Goal: Task Accomplishment & Management: Use online tool/utility

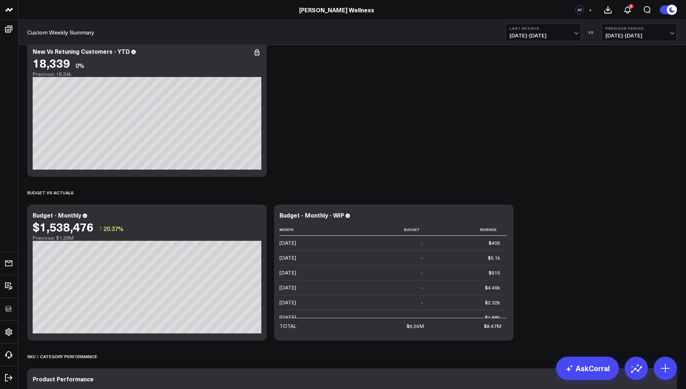
scroll to position [521, 0]
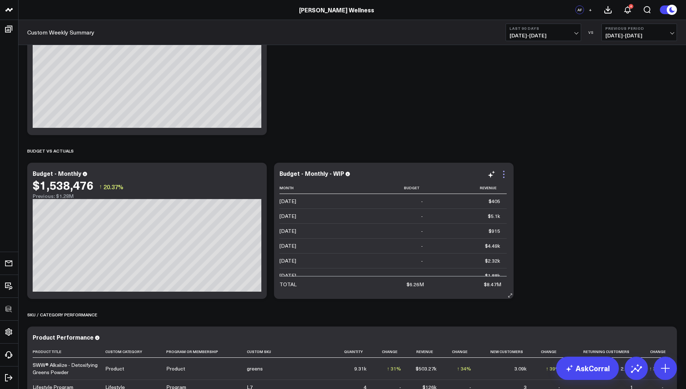
click at [506, 174] on icon at bounding box center [504, 174] width 9 height 9
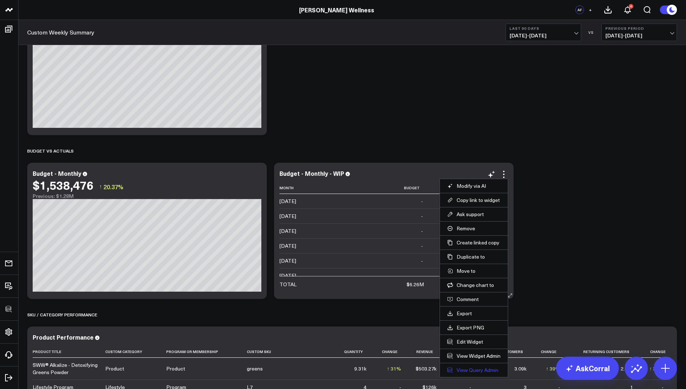
click at [460, 368] on link "View Query Admin" at bounding box center [473, 370] width 53 height 7
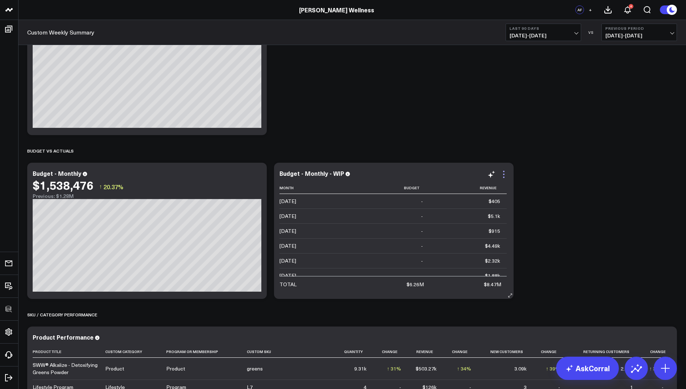
click at [505, 172] on icon at bounding box center [504, 174] width 9 height 9
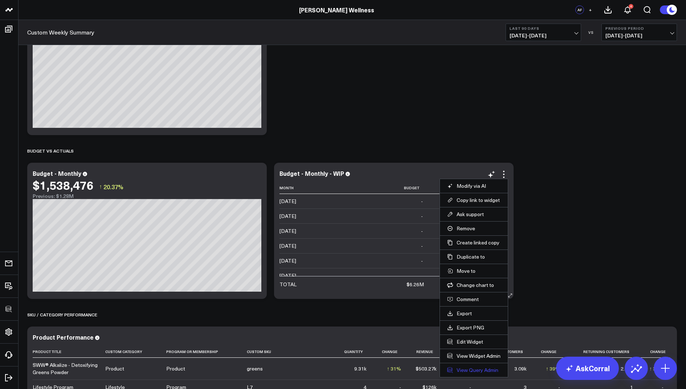
click at [459, 368] on link "View Query Admin" at bounding box center [473, 370] width 53 height 7
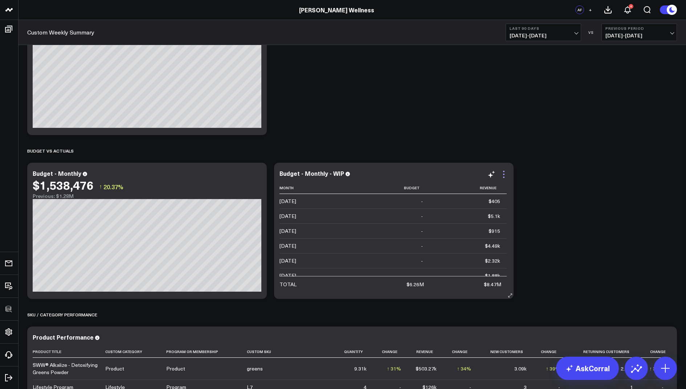
click at [505, 170] on icon at bounding box center [504, 174] width 9 height 9
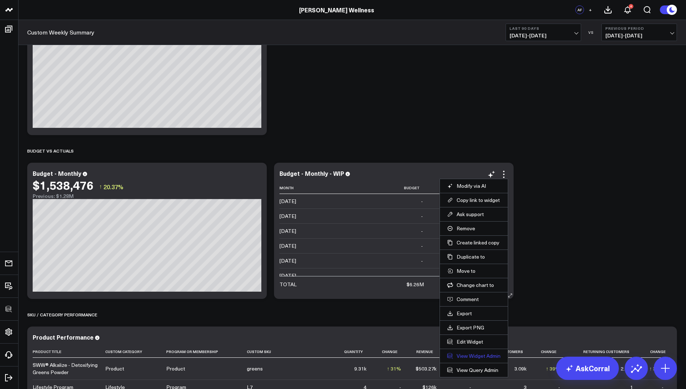
click at [475, 355] on link "View Widget Admin" at bounding box center [473, 356] width 53 height 7
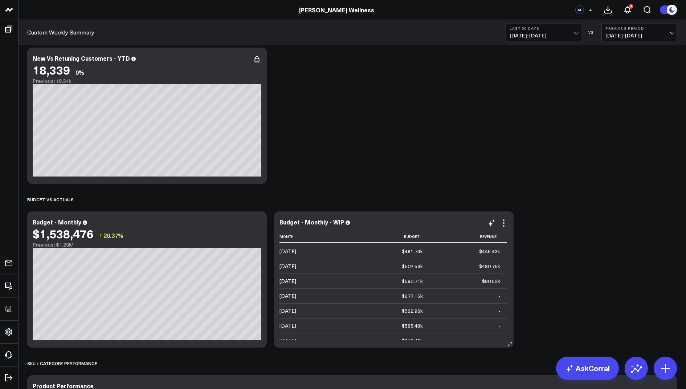
scroll to position [433, 0]
click at [258, 222] on icon at bounding box center [257, 223] width 9 height 9
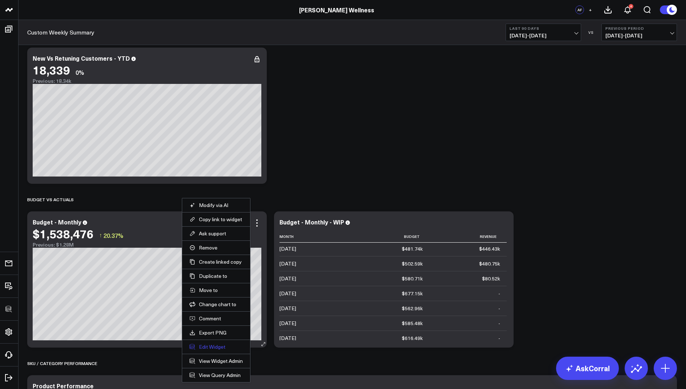
click at [203, 344] on button "Edit Widget" at bounding box center [216, 347] width 53 height 7
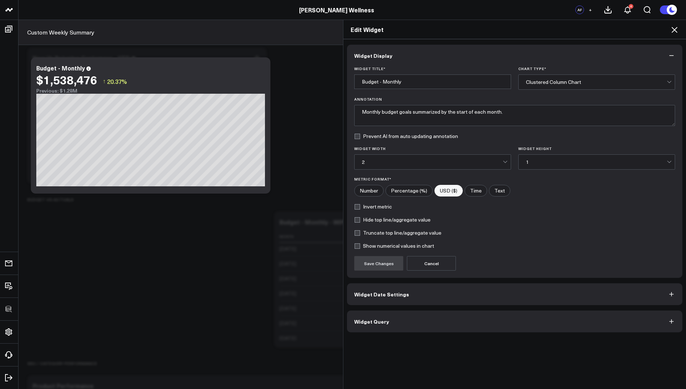
click at [360, 319] on span "Widget Query" at bounding box center [372, 322] width 35 height 6
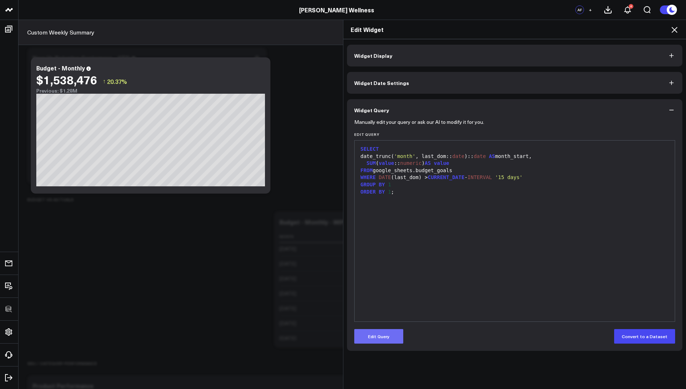
click at [370, 337] on button "Edit Query" at bounding box center [379, 336] width 49 height 15
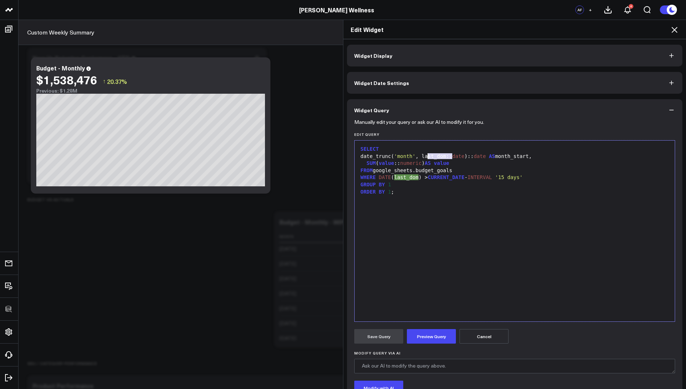
drag, startPoint x: 452, startPoint y: 156, endPoint x: 428, endPoint y: 156, distance: 24.0
click at [428, 156] on div "date_trunc( 'month' , last_dom:: date ):: date AS month_start," at bounding box center [514, 156] width 313 height 7
click at [672, 25] on div "Edit Widget" at bounding box center [515, 29] width 343 height 19
click at [673, 31] on icon at bounding box center [675, 30] width 6 height 6
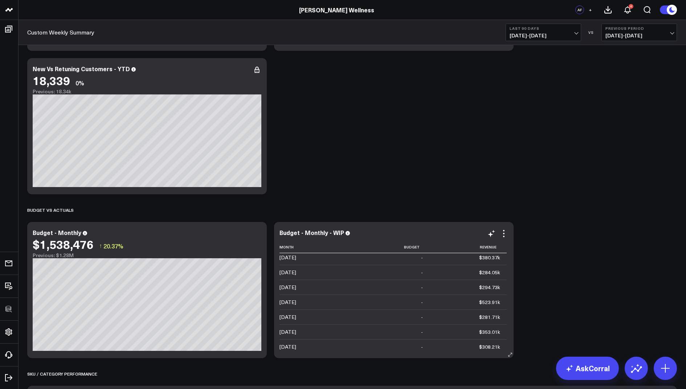
scroll to position [199, 0]
click at [504, 232] on icon at bounding box center [504, 233] width 9 height 9
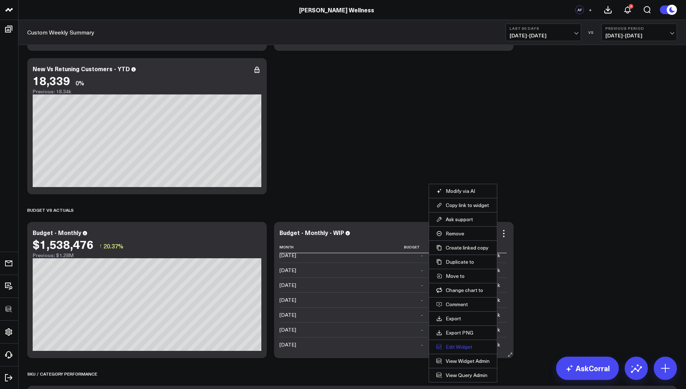
click at [461, 346] on button "Edit Widget" at bounding box center [463, 347] width 53 height 7
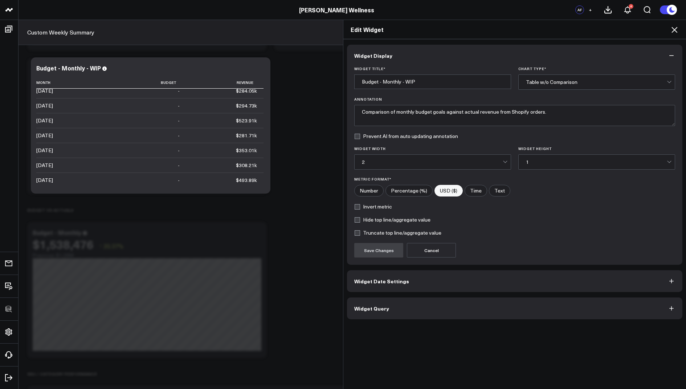
click at [365, 310] on button "Widget Query" at bounding box center [515, 308] width 336 height 22
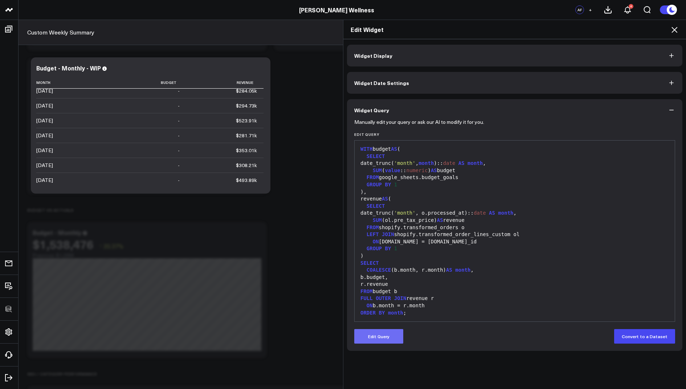
click at [384, 336] on button "Edit Query" at bounding box center [379, 336] width 49 height 15
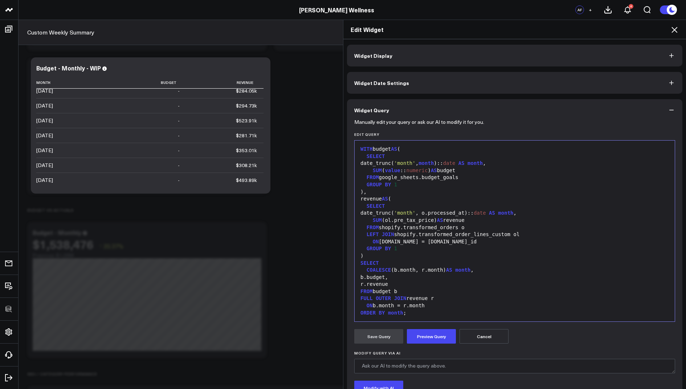
click at [476, 178] on div "FROM google_sheets.budget_goals" at bounding box center [514, 177] width 313 height 7
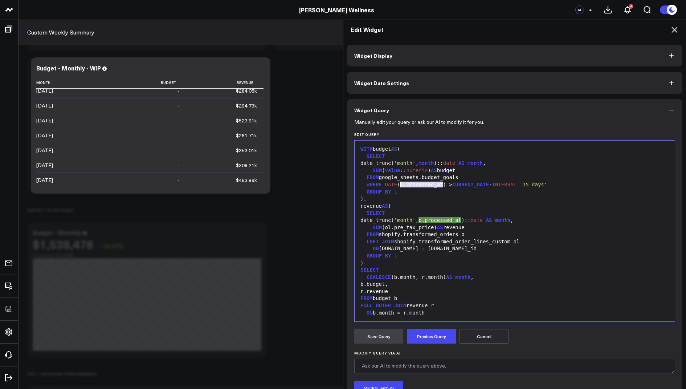
drag, startPoint x: 443, startPoint y: 184, endPoint x: 401, endPoint y: 186, distance: 41.8
click at [401, 186] on div "WHERE DATE (o.processed_at) > CURRENT_DATE - INTERVAL '15 days'" at bounding box center [514, 184] width 313 height 7
click at [500, 284] on div "b.budget," at bounding box center [514, 284] width 313 height 7
click at [444, 246] on div "ON o.id = ol.order_id" at bounding box center [514, 248] width 313 height 7
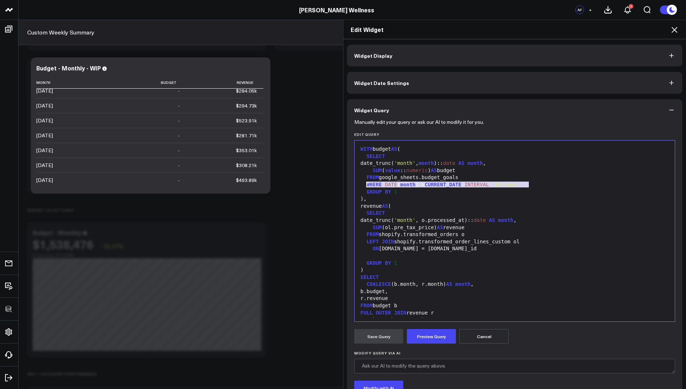
drag, startPoint x: 537, startPoint y: 184, endPoint x: 366, endPoint y: 184, distance: 170.7
click at [366, 184] on div "WHERE DATE ( month ) > CURRENT_DATE - INTERVAL '15 days'" at bounding box center [514, 184] width 313 height 7
copy div "WHERE DATE ( month ) > CURRENT_DATE - INTERVAL '15 days'"
click at [377, 258] on div at bounding box center [514, 255] width 313 height 7
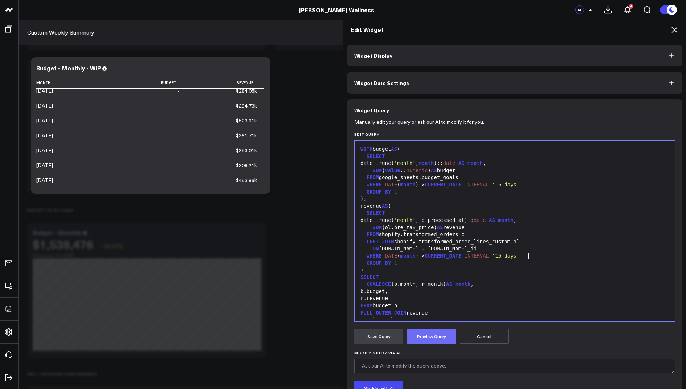
click at [428, 339] on button "Preview Query" at bounding box center [431, 336] width 49 height 15
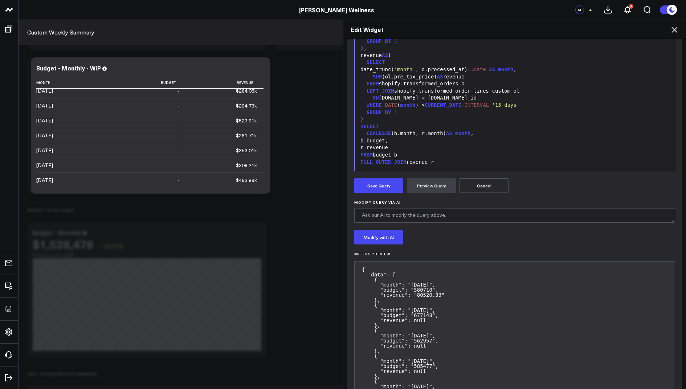
scroll to position [198, 0]
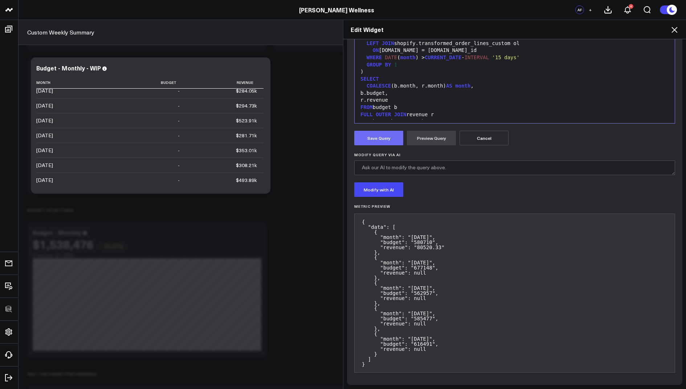
click at [374, 134] on button "Save Query" at bounding box center [379, 138] width 49 height 15
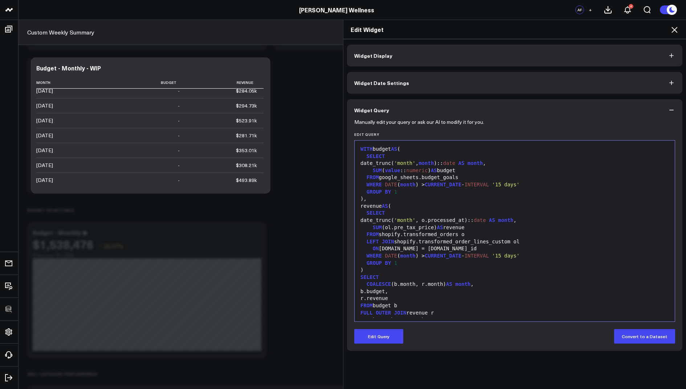
scroll to position [0, 0]
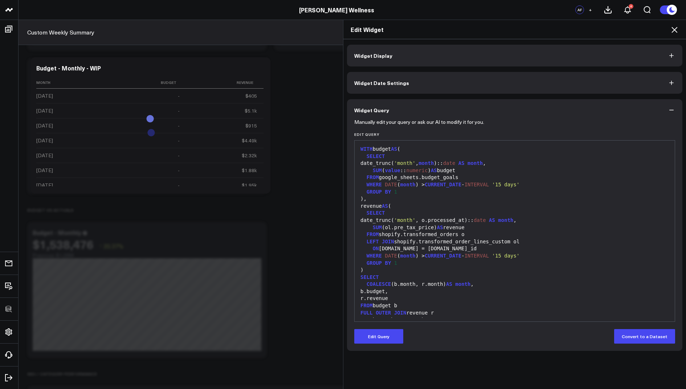
click at [675, 26] on icon at bounding box center [675, 29] width 9 height 9
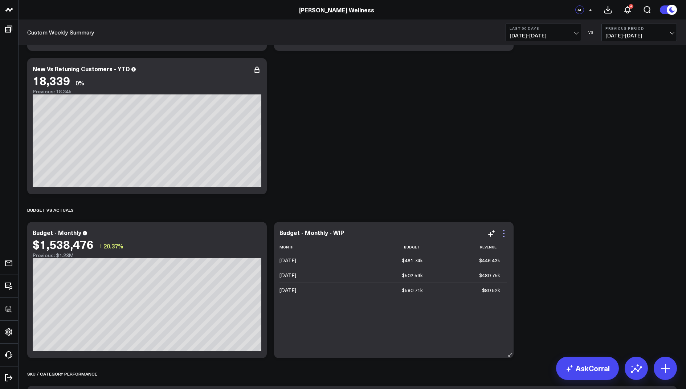
click at [502, 232] on icon at bounding box center [504, 233] width 9 height 9
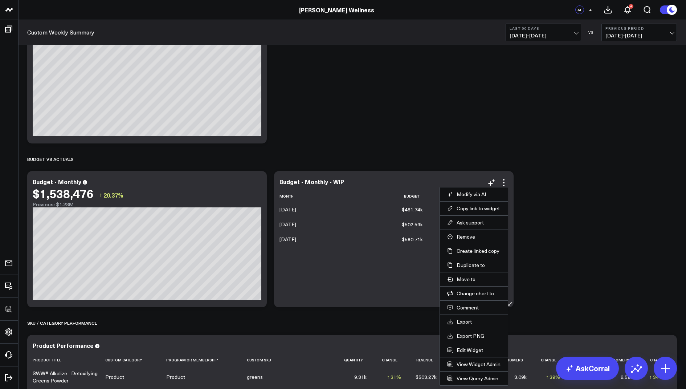
scroll to position [515, 0]
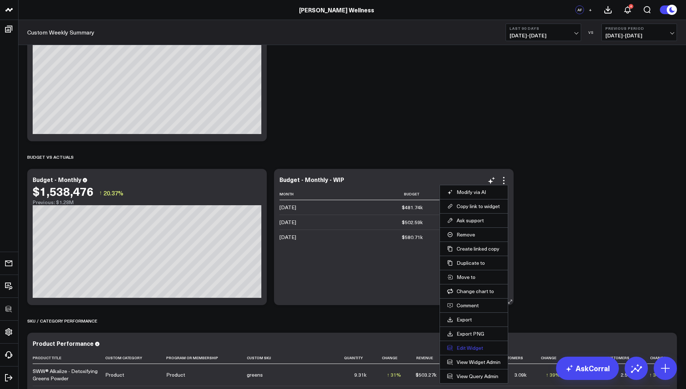
click at [465, 345] on button "Edit Widget" at bounding box center [473, 348] width 53 height 7
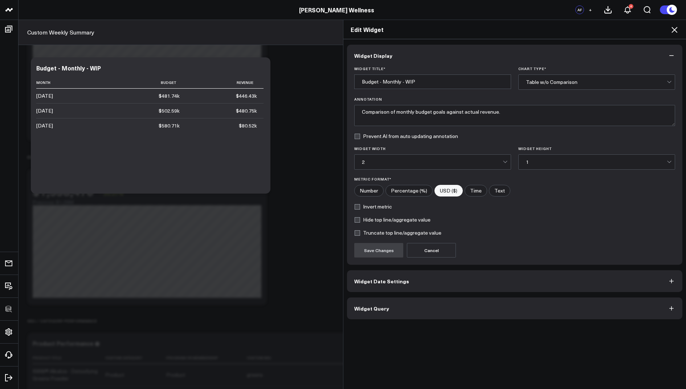
click at [352, 303] on button "Widget Query" at bounding box center [515, 308] width 336 height 22
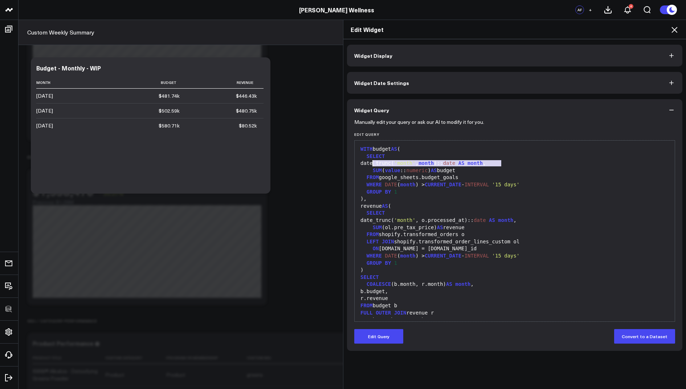
drag, startPoint x: 507, startPoint y: 163, endPoint x: 373, endPoint y: 165, distance: 133.7
click at [373, 165] on div "date_trunc( 'month' , month ):: date AS month ," at bounding box center [514, 163] width 313 height 7
copy div "date_trunc( 'month' , month ):: date AS month ,"
click at [673, 29] on icon at bounding box center [675, 29] width 9 height 9
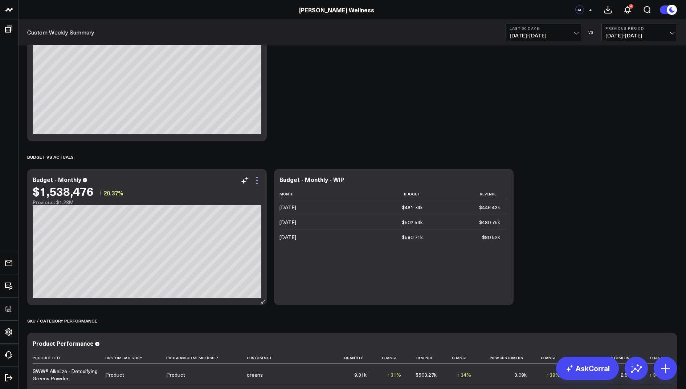
click at [257, 181] on icon at bounding box center [257, 180] width 9 height 9
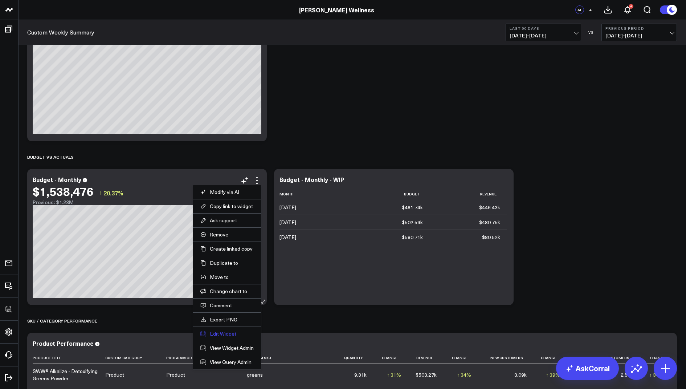
click at [226, 331] on button "Edit Widget" at bounding box center [226, 334] width 53 height 7
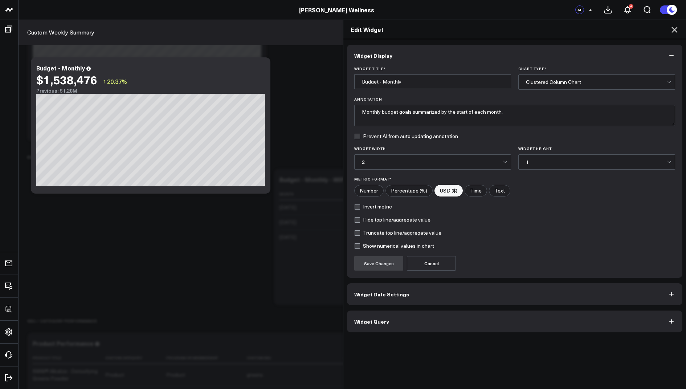
click at [372, 323] on span "Widget Query" at bounding box center [372, 322] width 35 height 6
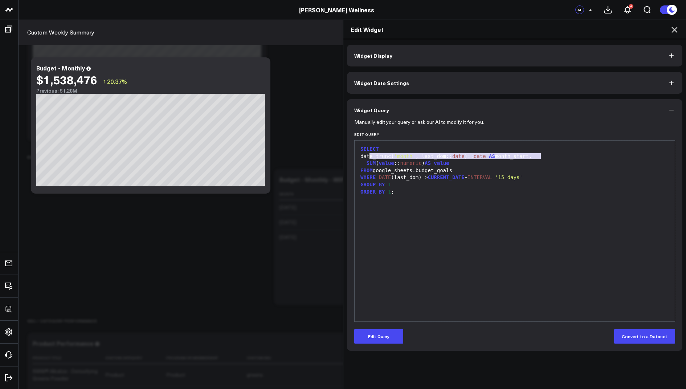
drag, startPoint x: 546, startPoint y: 156, endPoint x: 368, endPoint y: 155, distance: 178.0
click at [368, 155] on div "date_trunc( 'month' , last_dom:: date ):: date AS month_start," at bounding box center [514, 156] width 313 height 7
click at [393, 332] on button "Edit Query" at bounding box center [379, 336] width 49 height 15
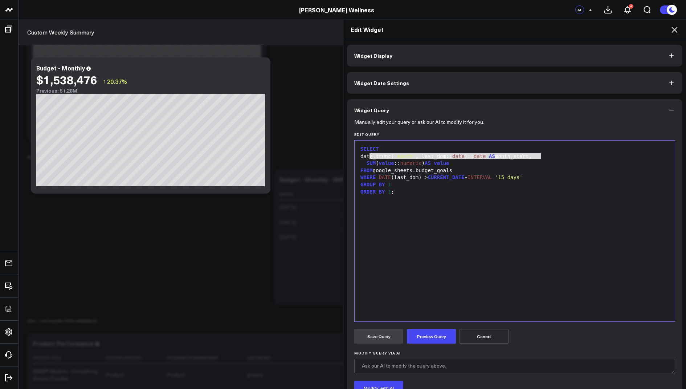
click at [551, 173] on div "FROM google_sheets.budget_goals" at bounding box center [514, 170] width 313 height 7
drag, startPoint x: 548, startPoint y: 155, endPoint x: 367, endPoint y: 153, distance: 181.3
click at [367, 153] on div "date_trunc( 'month' , last_dom:: date ):: date AS month_start," at bounding box center [514, 156] width 313 height 7
click at [403, 189] on div "ORDER BY 1 ;" at bounding box center [514, 192] width 313 height 7
drag, startPoint x: 400, startPoint y: 190, endPoint x: 356, endPoint y: 190, distance: 44.3
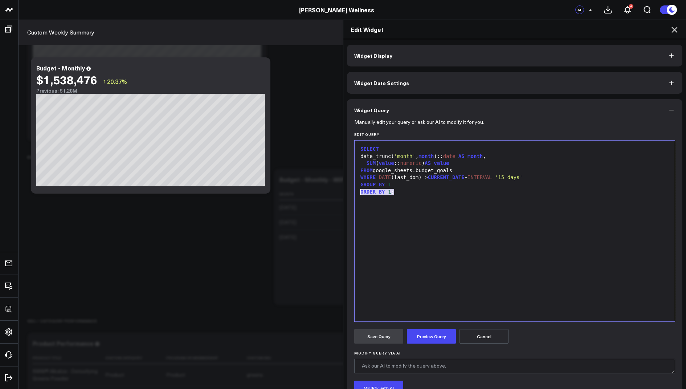
click at [356, 190] on div "9 1 2 3 4 5 6 7 8 › ⌄ SELECT date_trunc( 'month' , month ):: date AS month , SU…" at bounding box center [515, 231] width 321 height 182
click at [420, 333] on button "Preview Query" at bounding box center [431, 336] width 49 height 15
click at [419, 177] on div "WHERE DATE ( last_dom ) > CURRENT_DATE - INTERVAL '15 days'" at bounding box center [514, 177] width 313 height 7
click at [365, 333] on button "Save Query" at bounding box center [379, 336] width 49 height 15
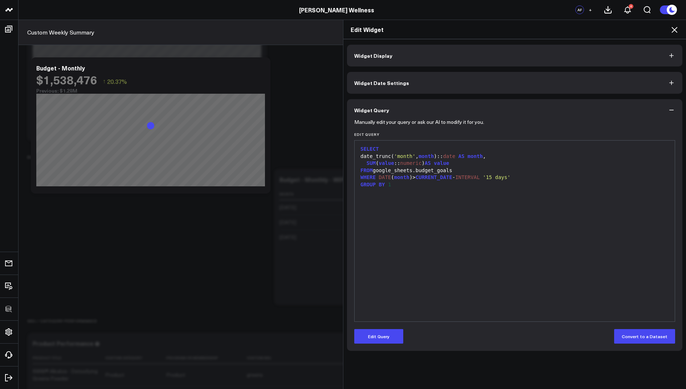
click at [676, 27] on icon at bounding box center [675, 29] width 9 height 9
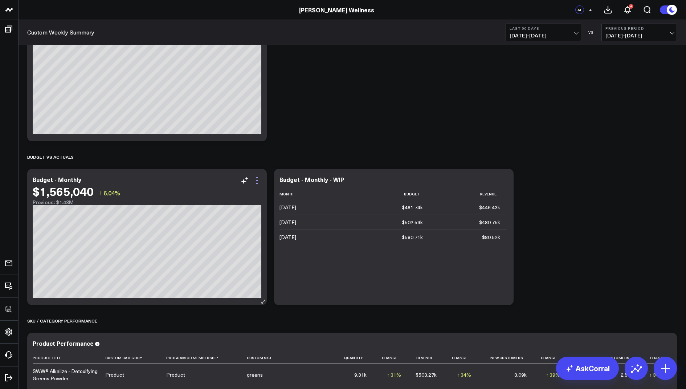
click at [258, 181] on icon at bounding box center [257, 180] width 9 height 9
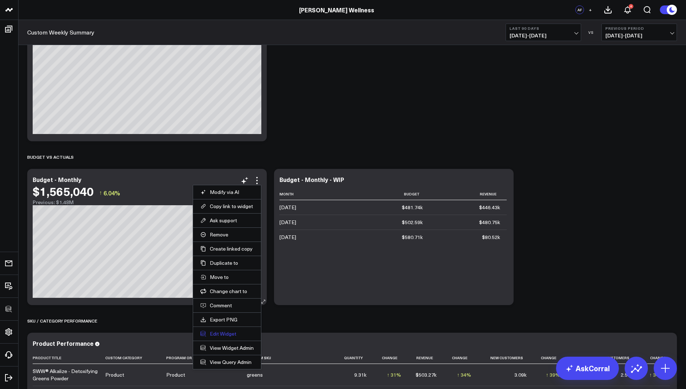
click at [219, 333] on button "Edit Widget" at bounding box center [226, 334] width 53 height 7
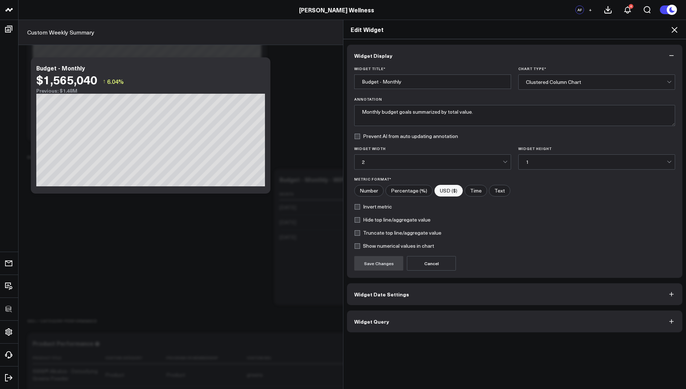
click at [389, 167] on div "2" at bounding box center [432, 162] width 141 height 15
click at [571, 248] on form "Widget Title * Budget - Monthly Chart Type * Clustered Column Chart Annotation …" at bounding box center [515, 168] width 321 height 204
click at [369, 294] on span "Widget Date Settings" at bounding box center [382, 294] width 55 height 6
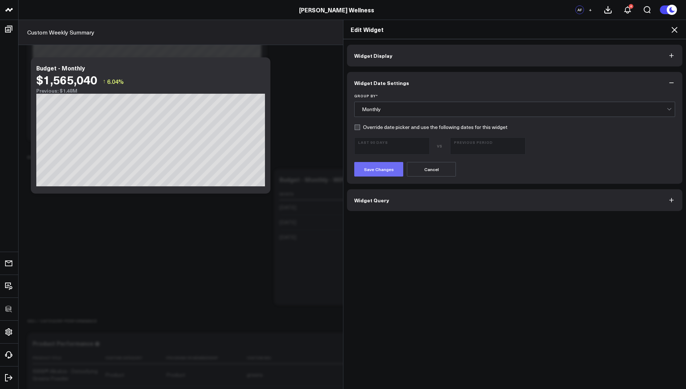
click at [373, 171] on button "Save Changes" at bounding box center [379, 169] width 49 height 15
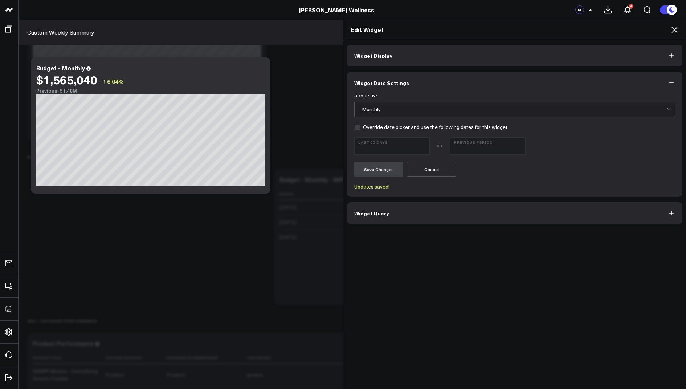
click at [673, 28] on icon at bounding box center [675, 30] width 6 height 6
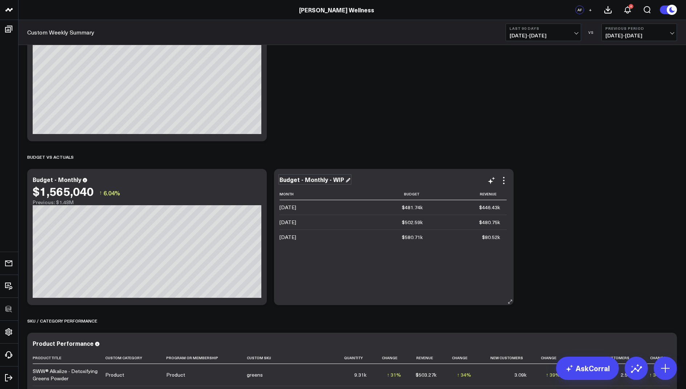
click at [331, 180] on div "Budget - Monthly - WIP" at bounding box center [315, 179] width 71 height 8
click at [622, 183] on div "Sales Modify via AI Copy link to widget Ask support Remove Create linked copy E…" at bounding box center [352, 73] width 657 height 1086
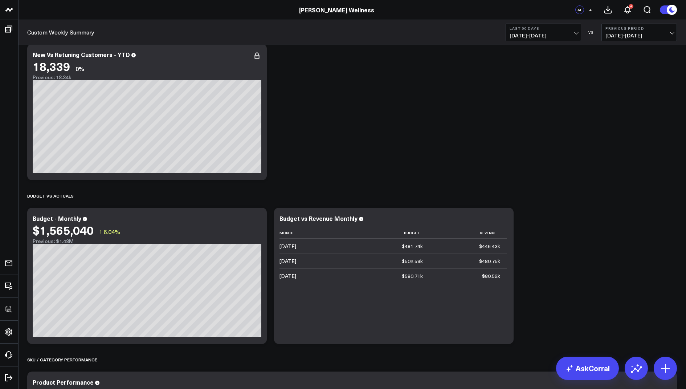
scroll to position [481, 0]
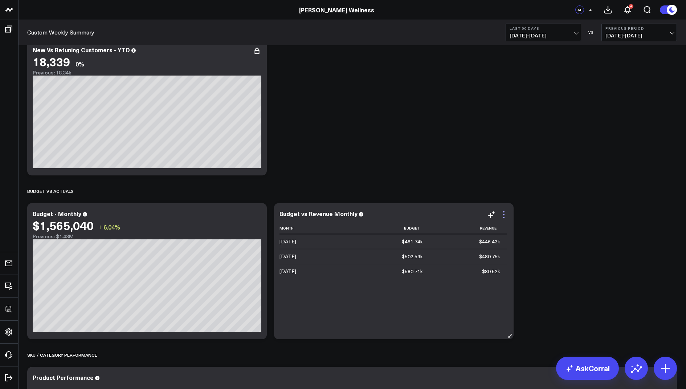
click at [503, 212] on icon at bounding box center [504, 214] width 9 height 9
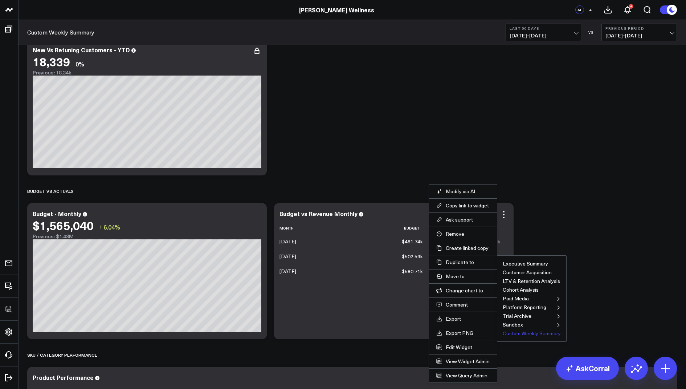
click at [521, 331] on button "Custom Weekly Summary" at bounding box center [532, 333] width 58 height 5
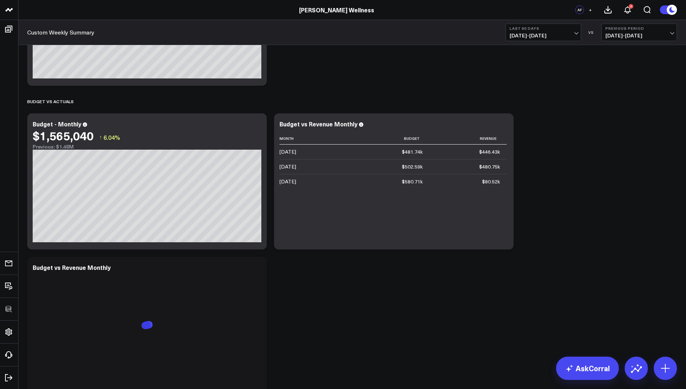
scroll to position [592, 0]
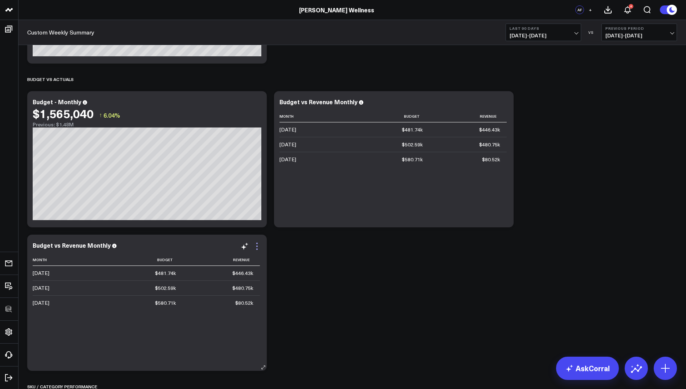
click at [259, 247] on icon at bounding box center [257, 246] width 9 height 9
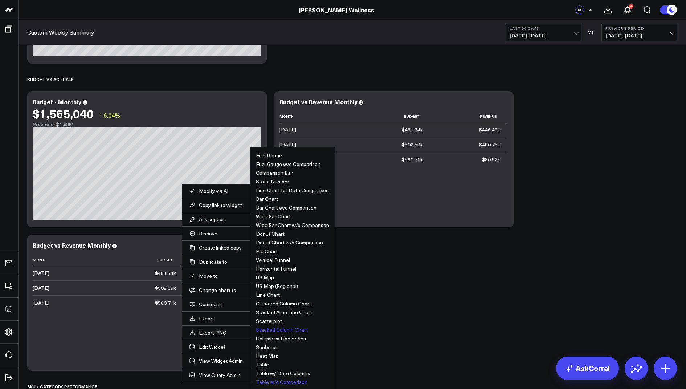
click at [280, 329] on button "Stacked Column Chart" at bounding box center [282, 329] width 52 height 5
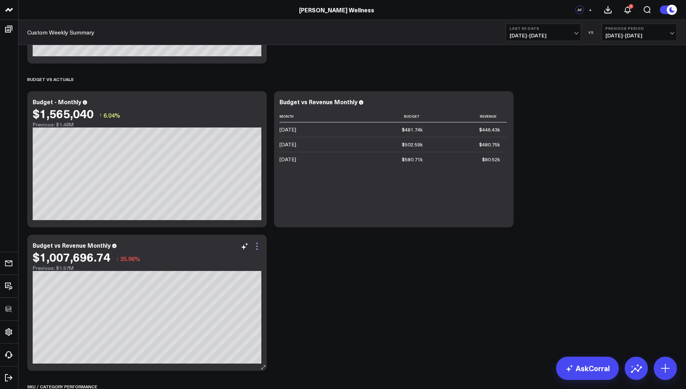
click at [259, 247] on icon at bounding box center [257, 246] width 9 height 9
click at [469, 281] on div "Sales Modify via AI Copy link to widget Ask support Remove Create linked copy E…" at bounding box center [352, 67] width 657 height 1229
click at [254, 244] on icon at bounding box center [257, 246] width 9 height 9
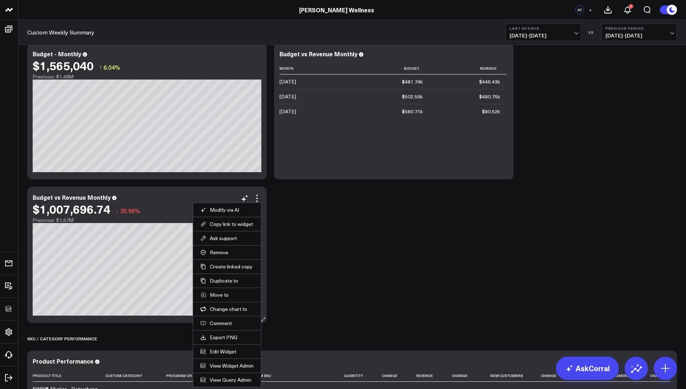
scroll to position [653, 0]
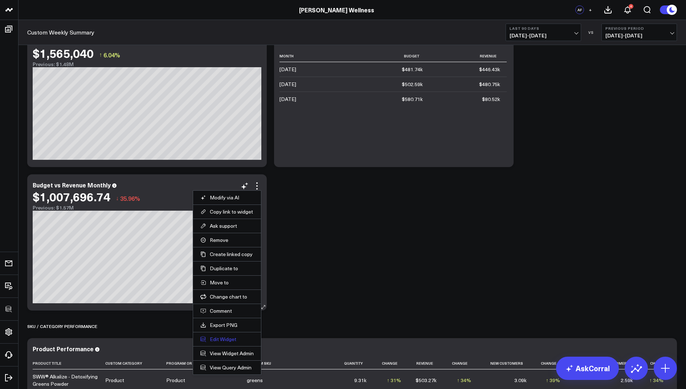
click at [216, 336] on button "Edit Widget" at bounding box center [226, 339] width 53 height 7
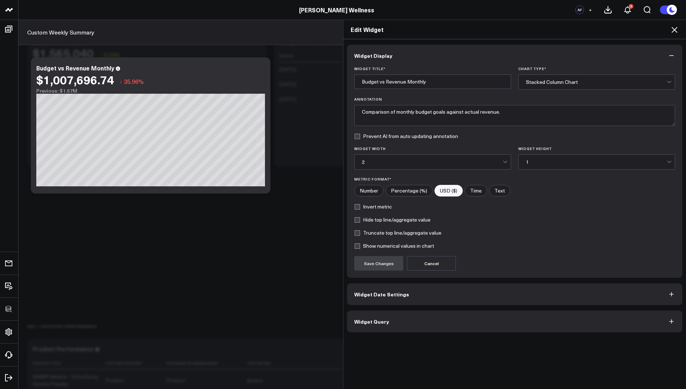
click at [390, 322] on button "Widget Query" at bounding box center [515, 322] width 336 height 22
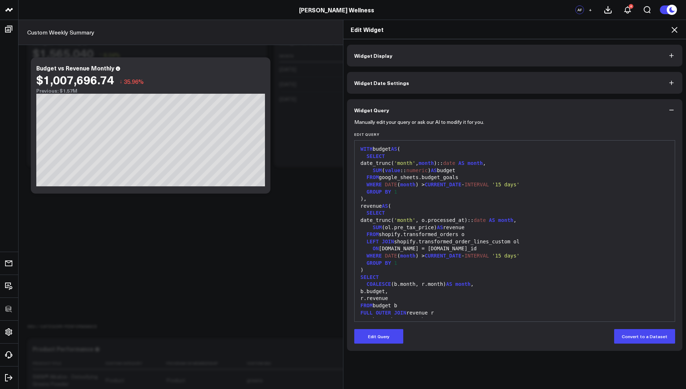
scroll to position [21, 0]
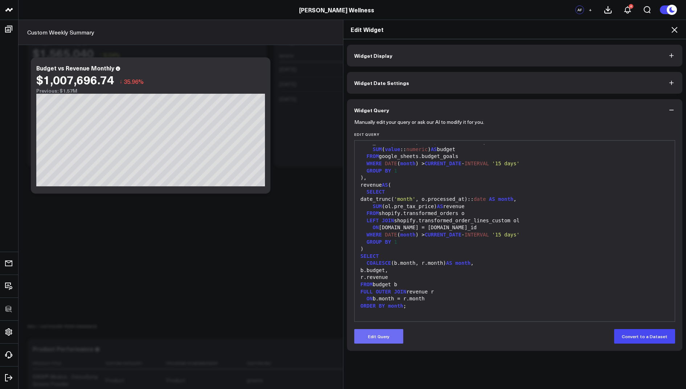
click at [390, 332] on button "Edit Query" at bounding box center [379, 336] width 49 height 15
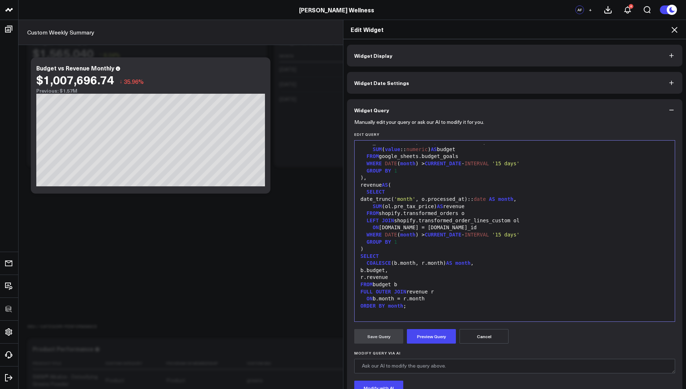
click at [367, 270] on div "b.budget," at bounding box center [514, 270] width 313 height 7
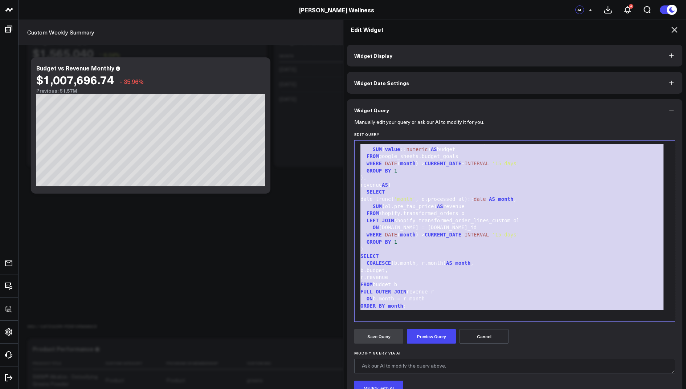
scroll to position [0, 0]
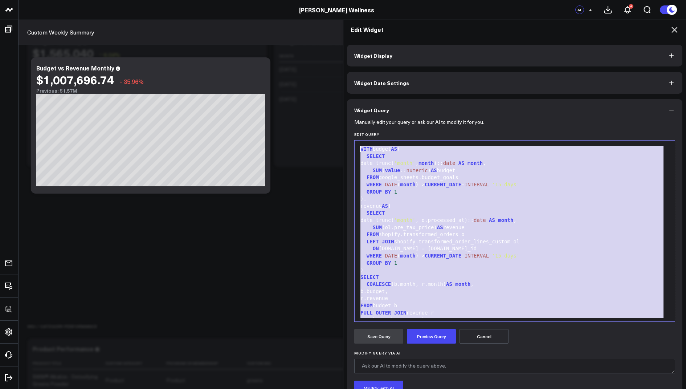
drag, startPoint x: 411, startPoint y: 310, endPoint x: 437, endPoint y: 75, distance: 236.5
click at [437, 75] on div "Widget Display Widget Date Settings Widget Query Manually edit your query or as…" at bounding box center [515, 243] width 336 height 396
copy div "WITH budget AS ( SELECT date_trunc( 'month' , month ):: date AS month , SUM ( v…"
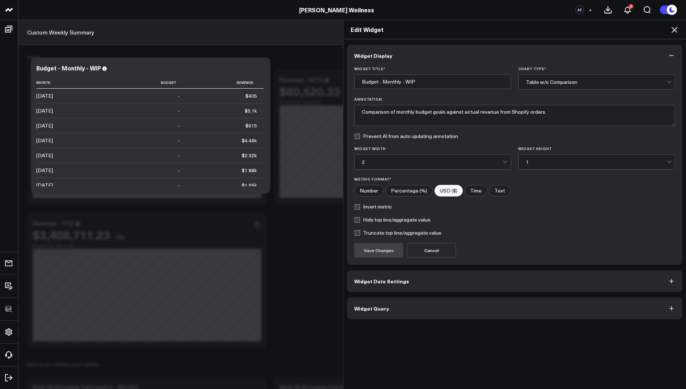
click at [676, 27] on icon at bounding box center [675, 29] width 9 height 9
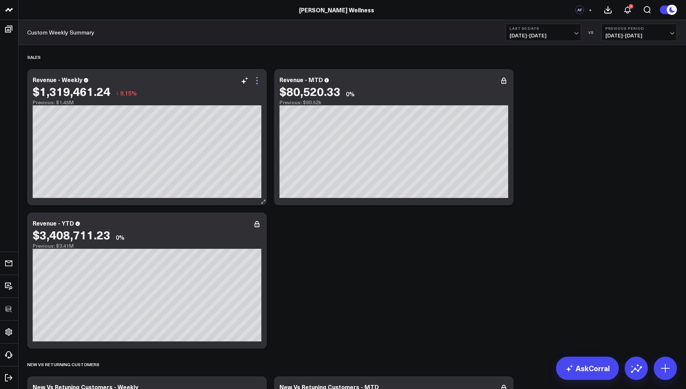
click at [256, 78] on icon at bounding box center [257, 80] width 9 height 9
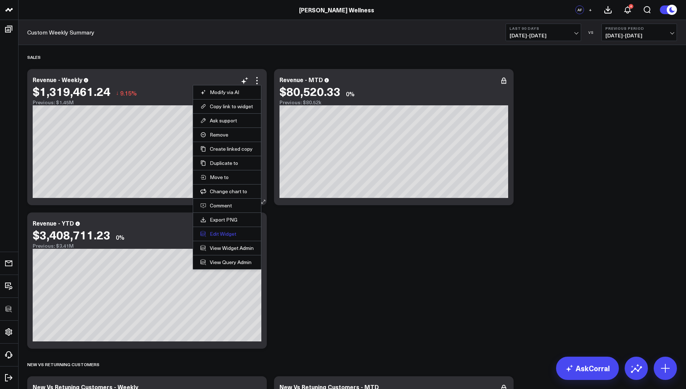
click at [216, 231] on button "Edit Widget" at bounding box center [226, 234] width 53 height 7
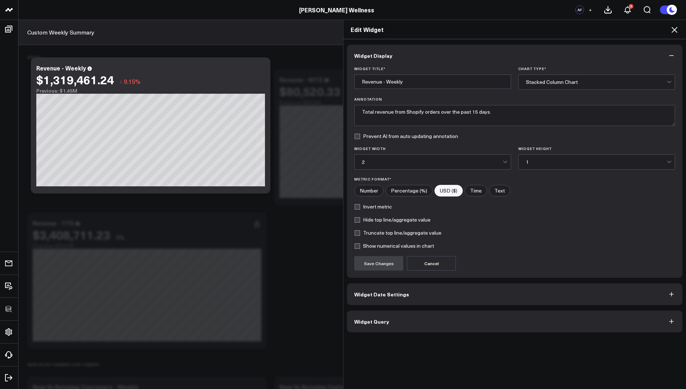
click at [377, 323] on span "Widget Query" at bounding box center [372, 322] width 35 height 6
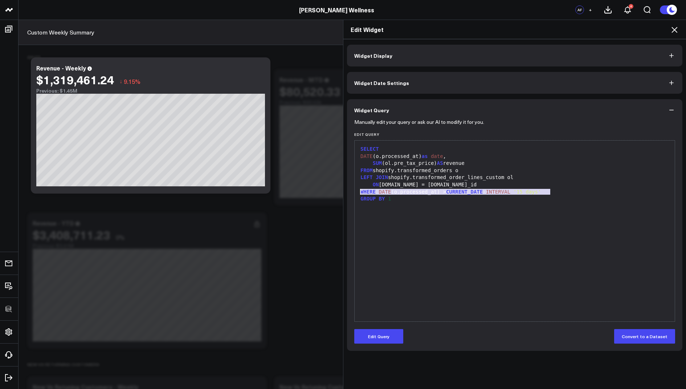
drag, startPoint x: 567, startPoint y: 190, endPoint x: 355, endPoint y: 189, distance: 212.5
click at [355, 189] on div "99 1 2 3 4 5 6 7 8 9 10 › ⌄ SELECT DATE (o.processed_at) as date , SUM (ol.pre_…" at bounding box center [515, 231] width 321 height 182
copy div "WHERE DATE (o.processed_at) > CURRENT_DATE - INTERVAL '15 days'"
click at [676, 27] on icon at bounding box center [675, 29] width 9 height 9
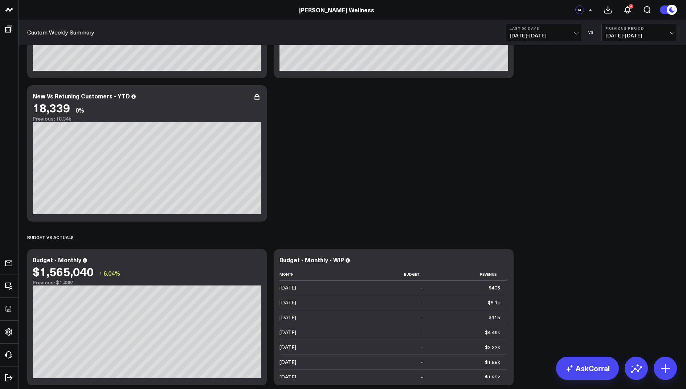
scroll to position [536, 0]
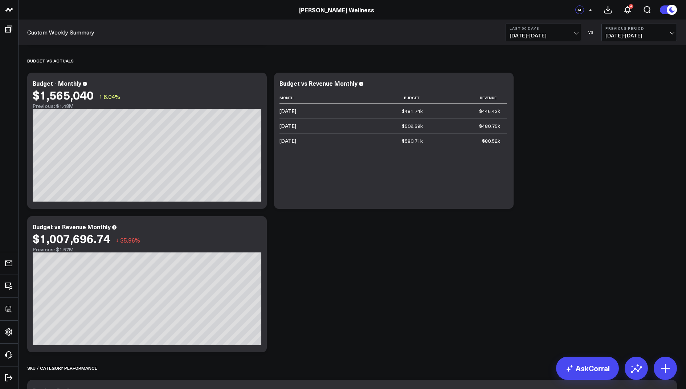
scroll to position [612, 0]
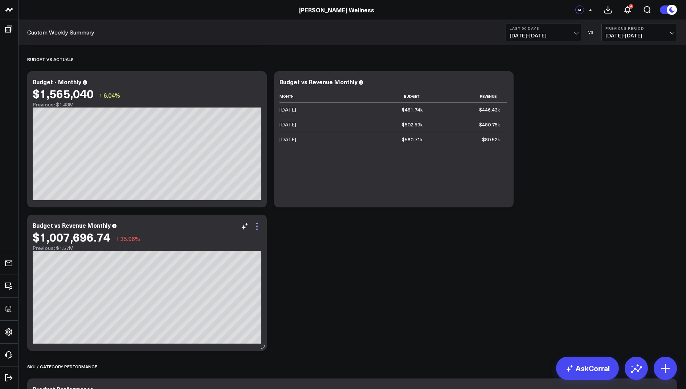
click at [258, 227] on icon at bounding box center [257, 226] width 9 height 9
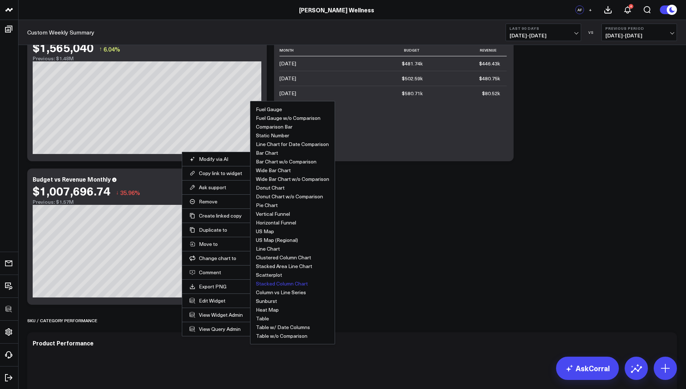
scroll to position [661, 0]
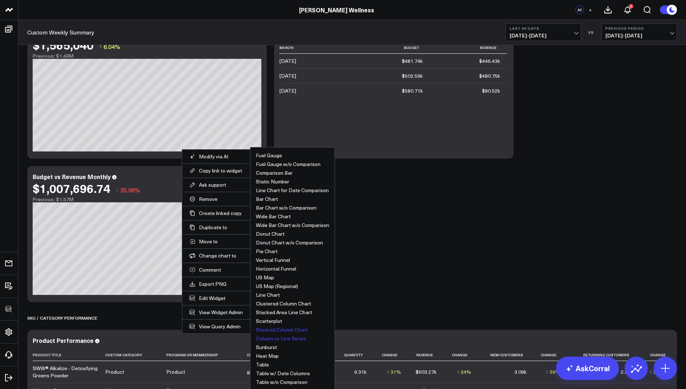
click at [268, 336] on button "Column vs Line Series" at bounding box center [281, 338] width 50 height 5
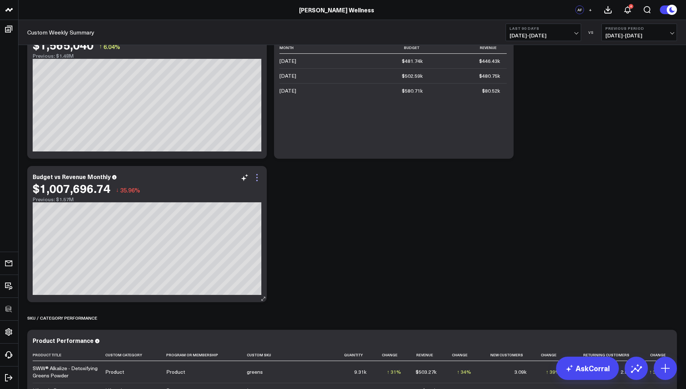
click at [255, 180] on icon at bounding box center [257, 177] width 9 height 9
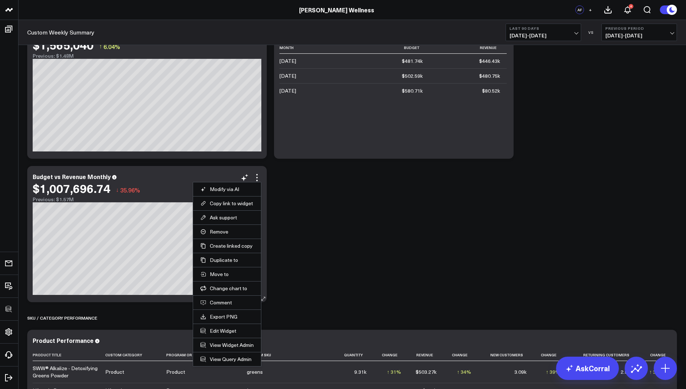
click at [215, 227] on li "Remove" at bounding box center [227, 231] width 68 height 14
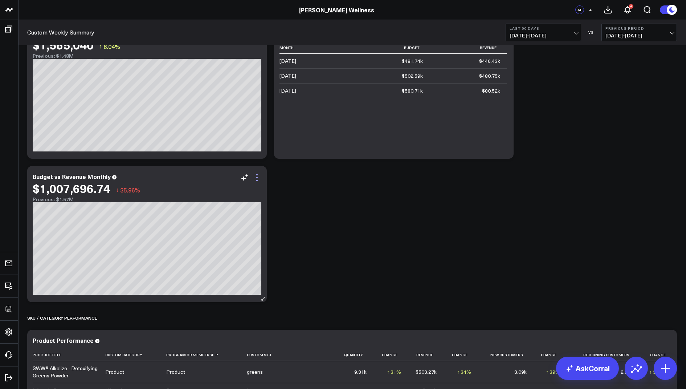
click at [255, 177] on icon at bounding box center [257, 177] width 9 height 9
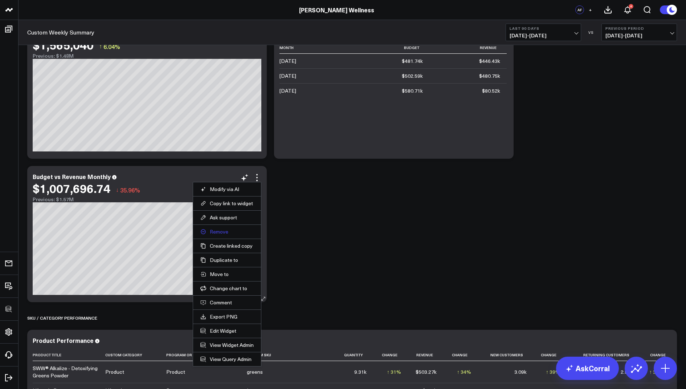
click at [213, 231] on button "Remove" at bounding box center [226, 231] width 53 height 7
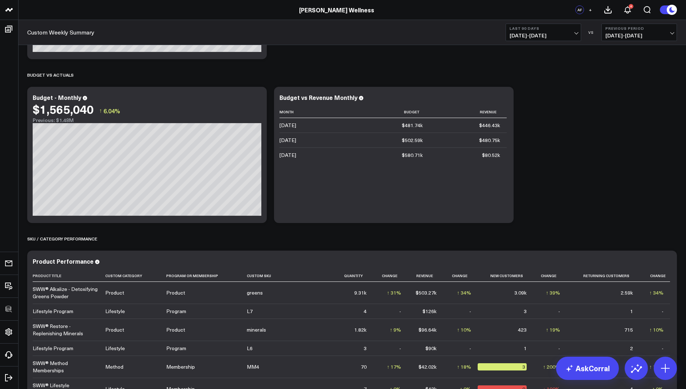
scroll to position [571, 0]
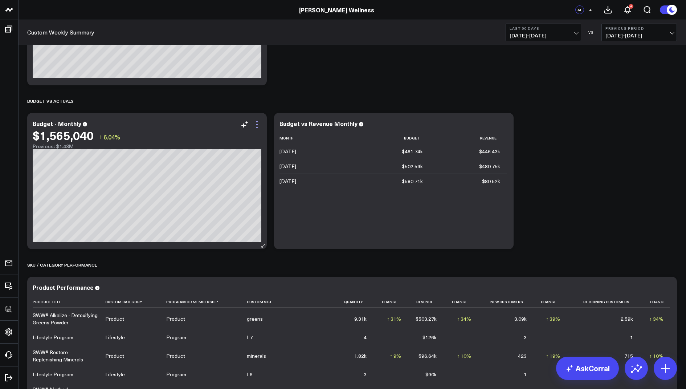
click at [254, 123] on icon at bounding box center [257, 124] width 9 height 9
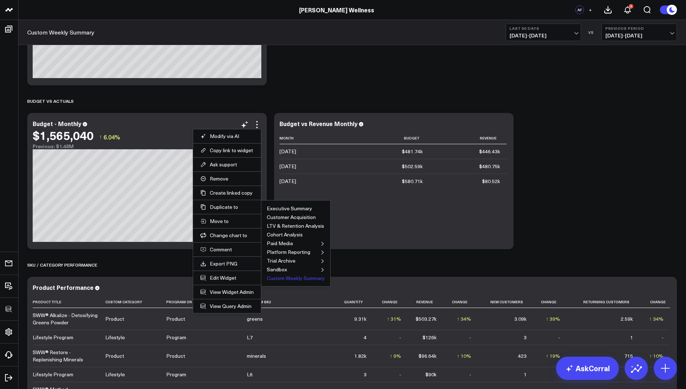
click at [286, 277] on button "Custom Weekly Summary" at bounding box center [296, 278] width 58 height 5
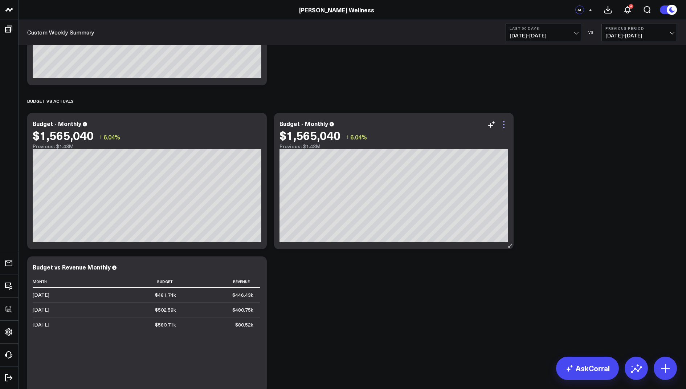
click at [505, 125] on icon at bounding box center [504, 124] width 9 height 9
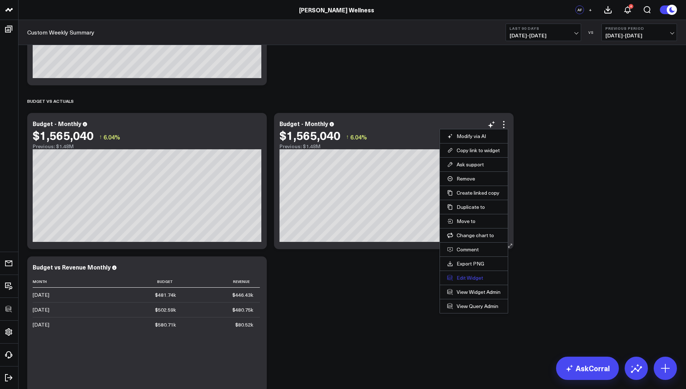
click at [461, 277] on button "Edit Widget" at bounding box center [473, 278] width 53 height 7
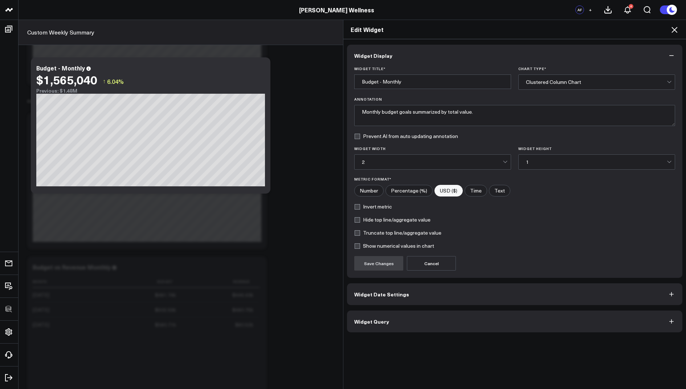
click at [360, 330] on button "Widget Query" at bounding box center [515, 322] width 336 height 22
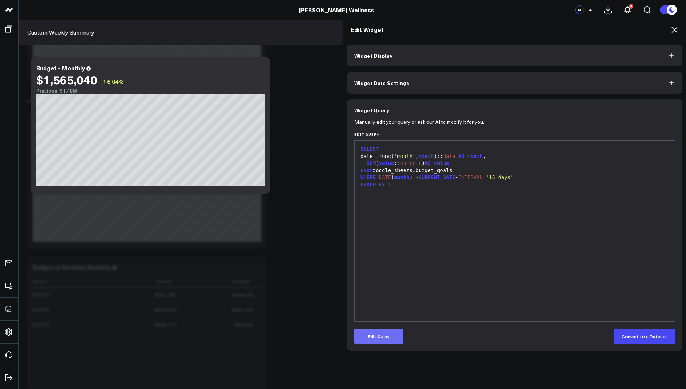
click at [381, 336] on button "Edit Query" at bounding box center [379, 336] width 49 height 15
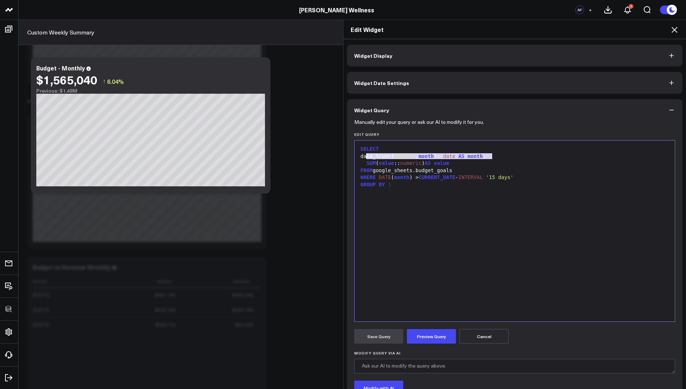
drag, startPoint x: 493, startPoint y: 156, endPoint x: 367, endPoint y: 154, distance: 125.7
click at [367, 154] on div "date_trunc( 'month' , month ):: date AS month ," at bounding box center [514, 156] width 313 height 7
click at [401, 189] on div at bounding box center [514, 192] width 313 height 7
click at [397, 181] on div "GROUP BY 1" at bounding box center [514, 184] width 313 height 7
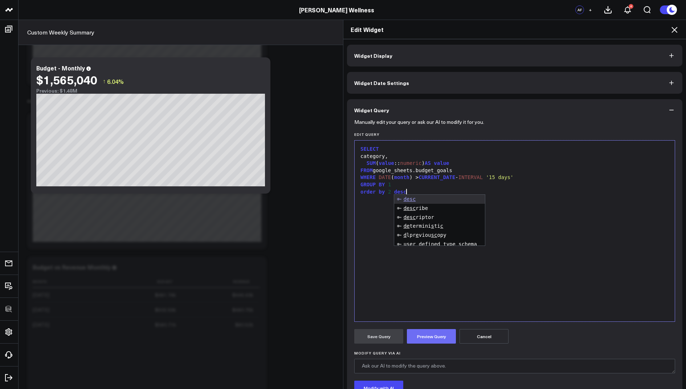
click at [425, 334] on button "Preview Query" at bounding box center [431, 336] width 49 height 15
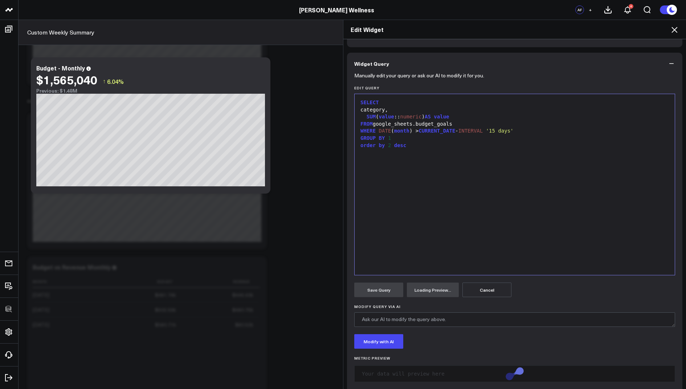
scroll to position [56, 0]
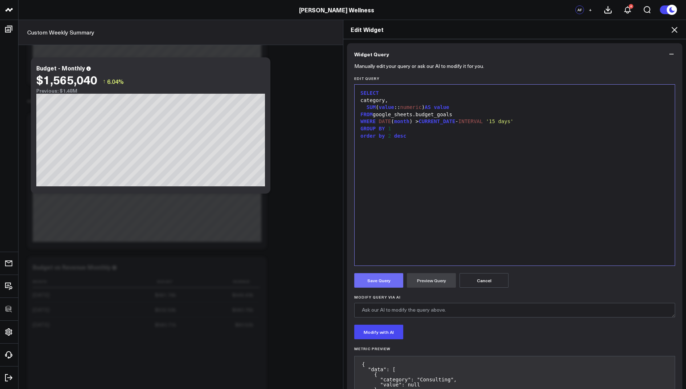
click at [385, 282] on button "Save Query" at bounding box center [379, 280] width 49 height 15
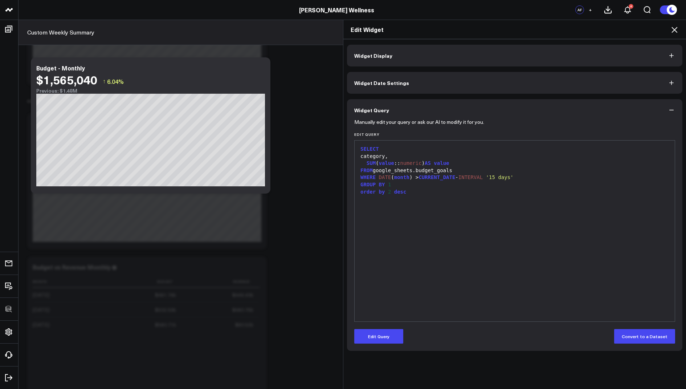
scroll to position [0, 0]
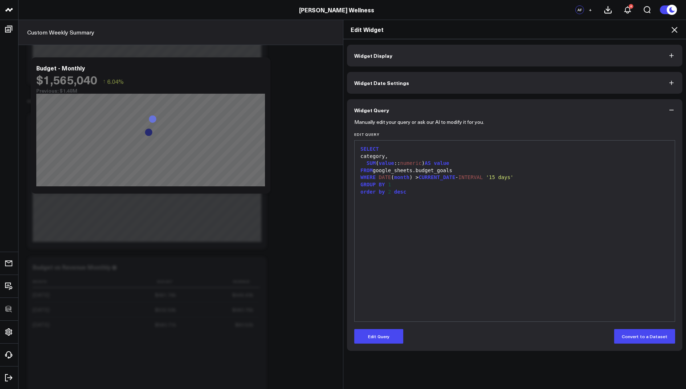
click at [673, 28] on icon at bounding box center [675, 29] width 9 height 9
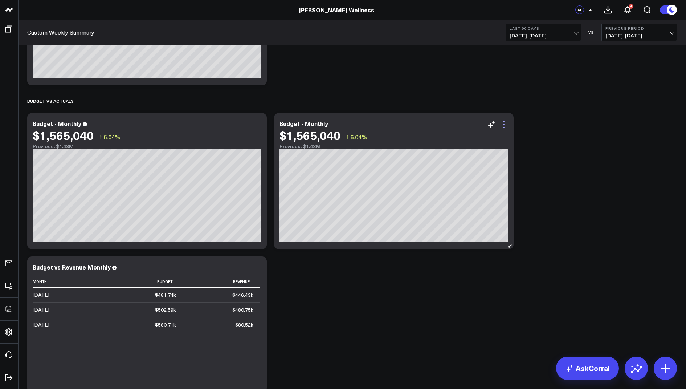
click at [501, 125] on icon at bounding box center [504, 124] width 9 height 9
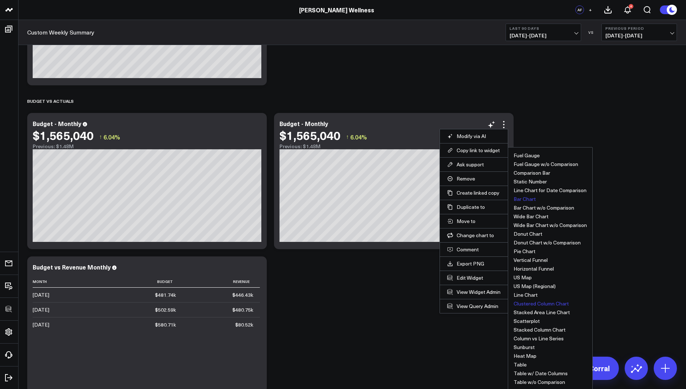
click at [525, 198] on button "Bar Chart" at bounding box center [525, 199] width 22 height 5
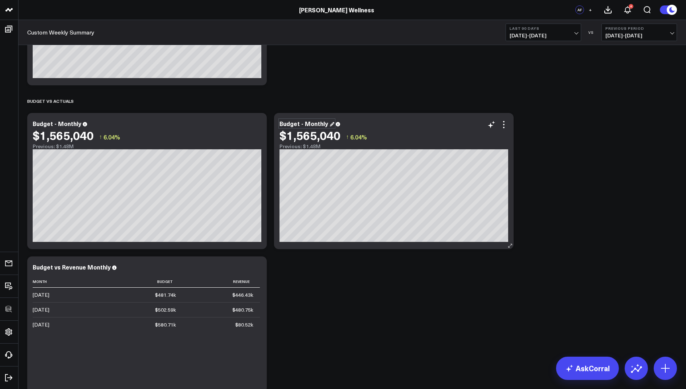
click at [321, 122] on div "Budget - Monthly" at bounding box center [307, 123] width 55 height 8
click at [504, 127] on icon at bounding box center [503, 127] width 1 height 1
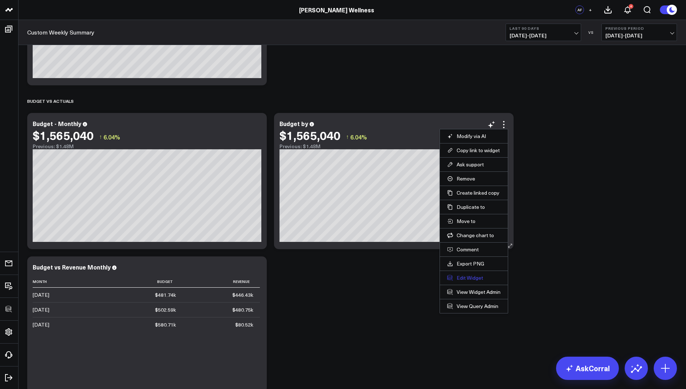
click at [466, 276] on button "Edit Widget" at bounding box center [473, 278] width 53 height 7
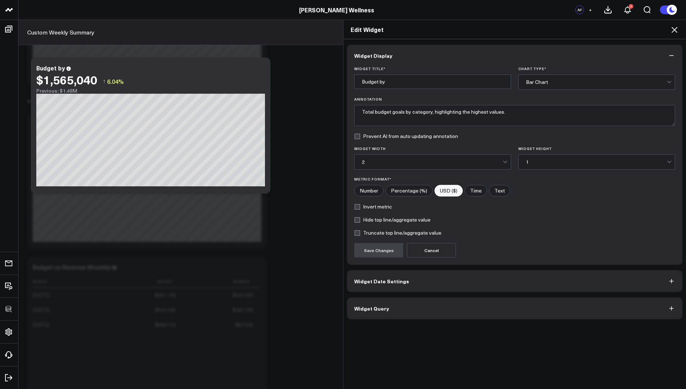
click at [364, 305] on span "Widget Query" at bounding box center [372, 308] width 35 height 6
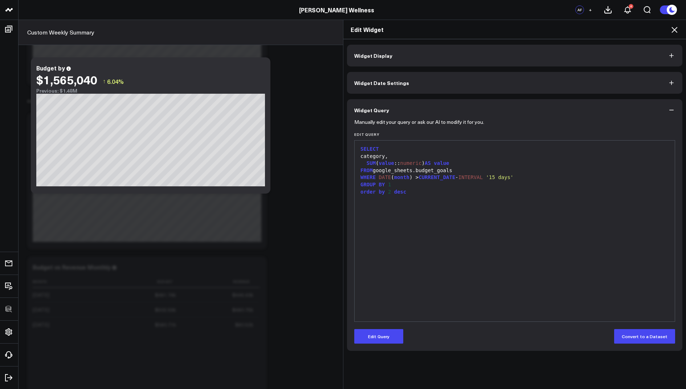
click at [672, 22] on div "Edit Widget" at bounding box center [515, 29] width 343 height 19
click at [672, 31] on icon at bounding box center [675, 29] width 9 height 9
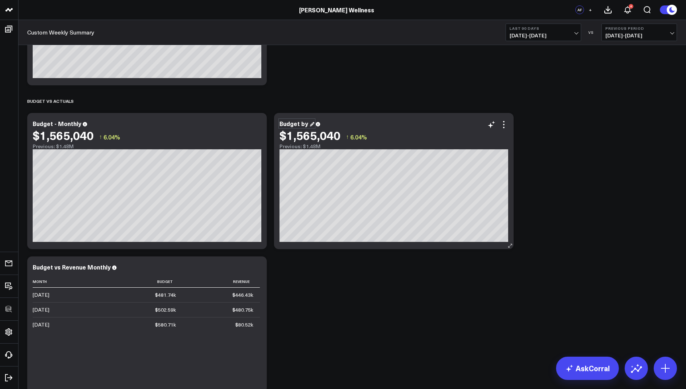
click at [307, 123] on div "Budget by" at bounding box center [297, 123] width 35 height 8
click at [551, 159] on div "Sales Modify via AI Copy link to widget Ask support Remove Create linked copy E…" at bounding box center [352, 88] width 657 height 1229
